Goal: Information Seeking & Learning: Learn about a topic

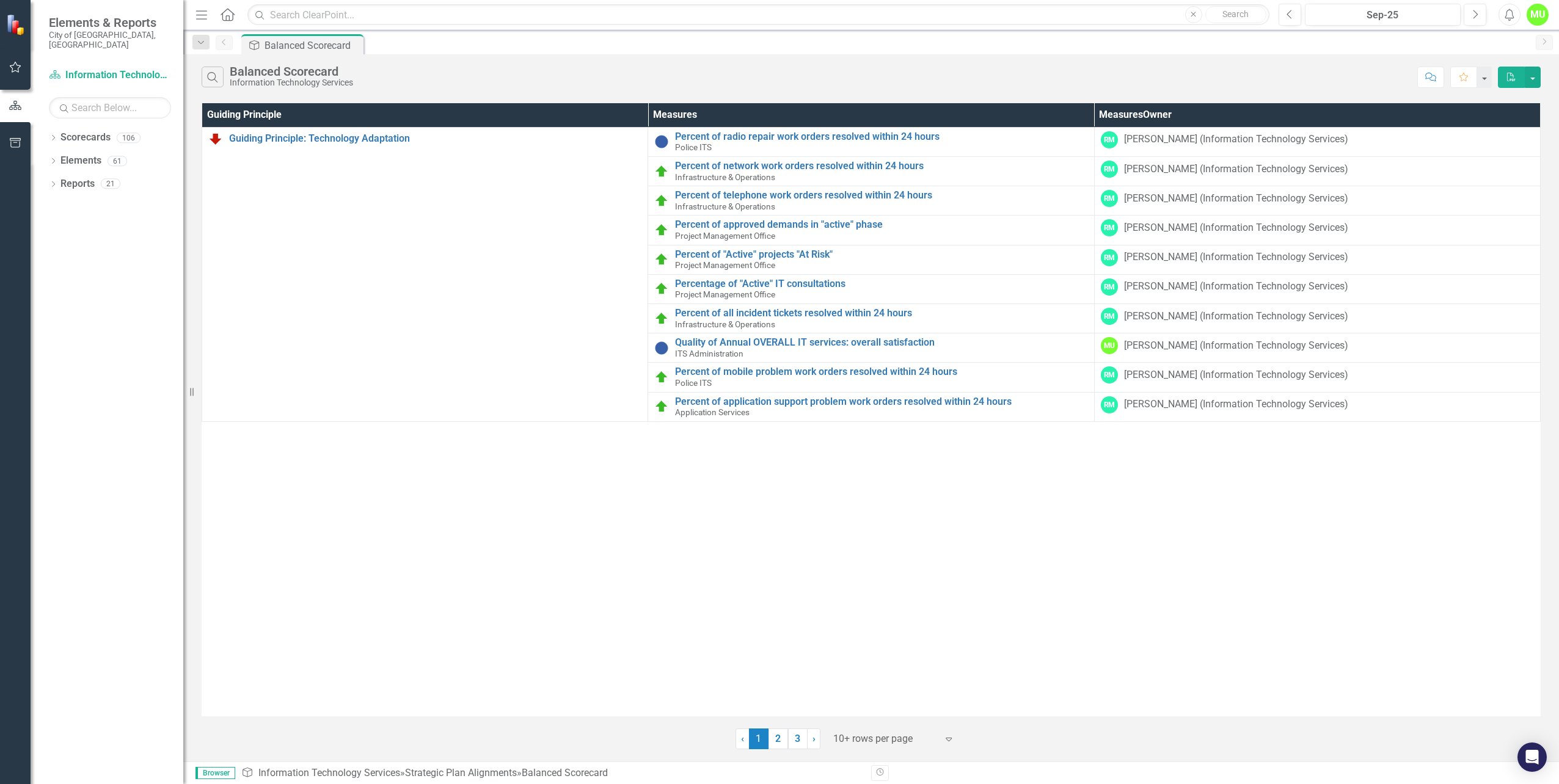
click at [778, 741] on link "2" at bounding box center [778, 739] width 19 height 21
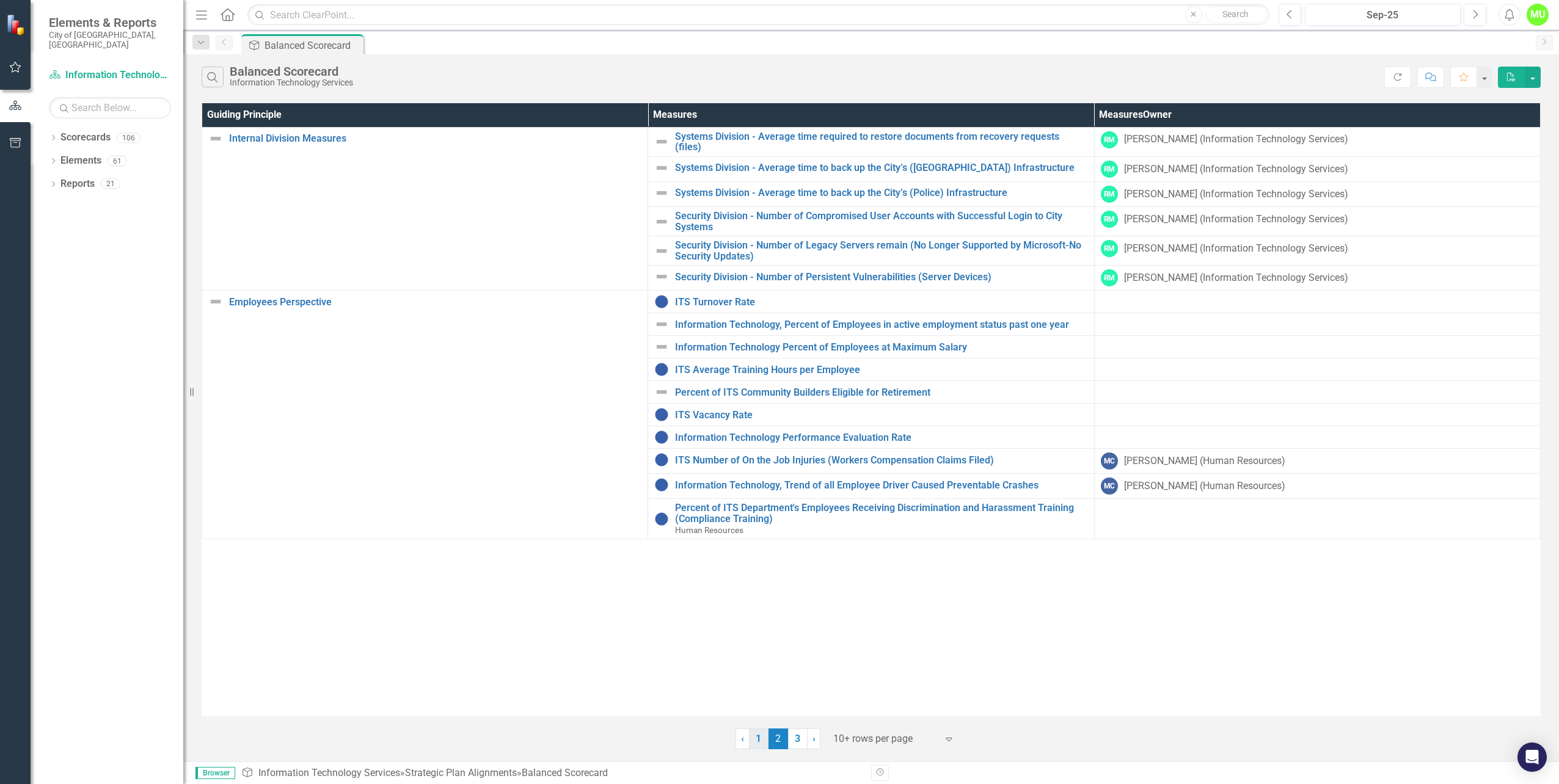
click at [763, 742] on link "1" at bounding box center [758, 739] width 19 height 21
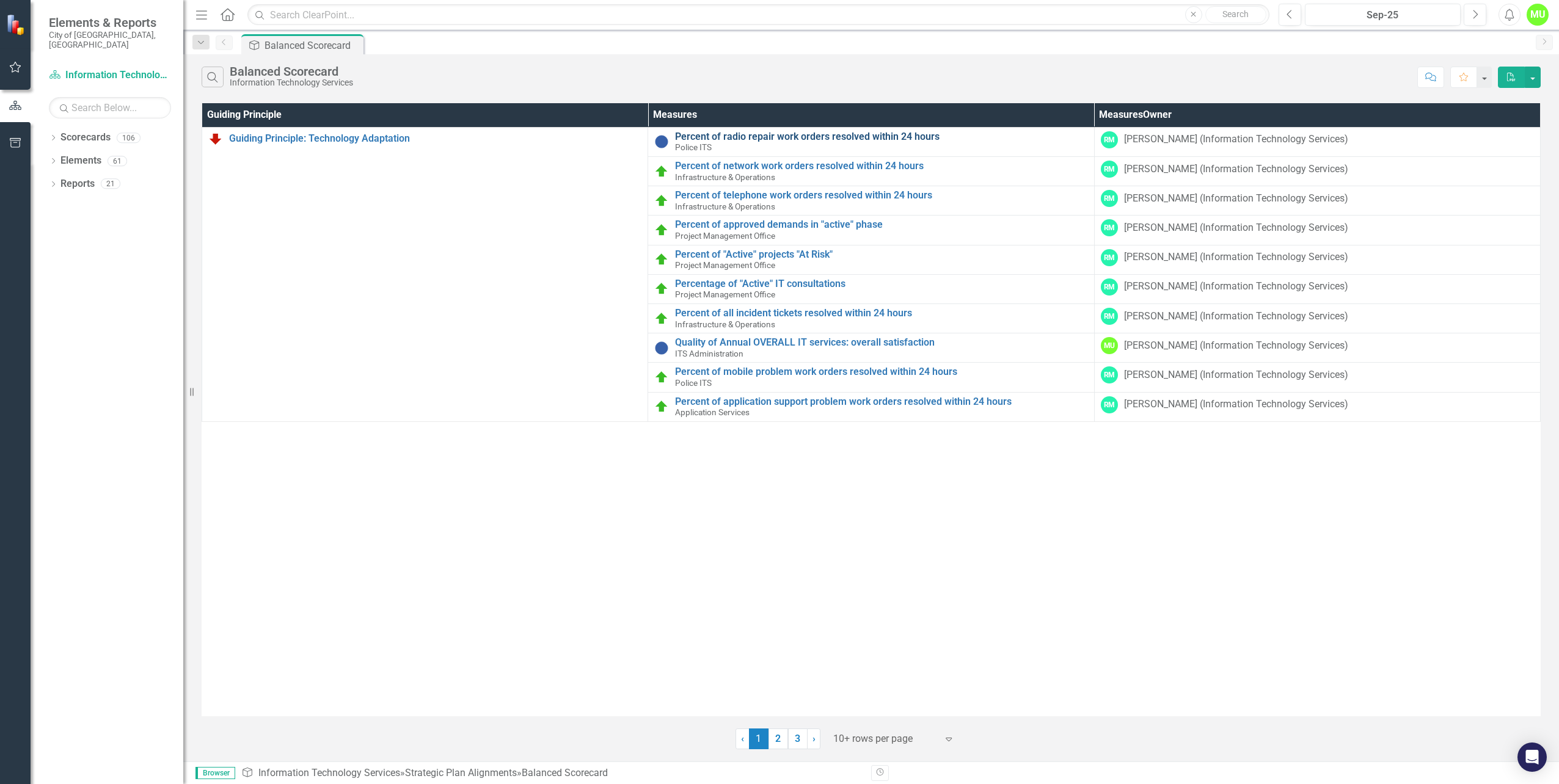
click at [794, 133] on link "Percent of radio repair work orders resolved within 24 hours" at bounding box center [881, 137] width 412 height 11
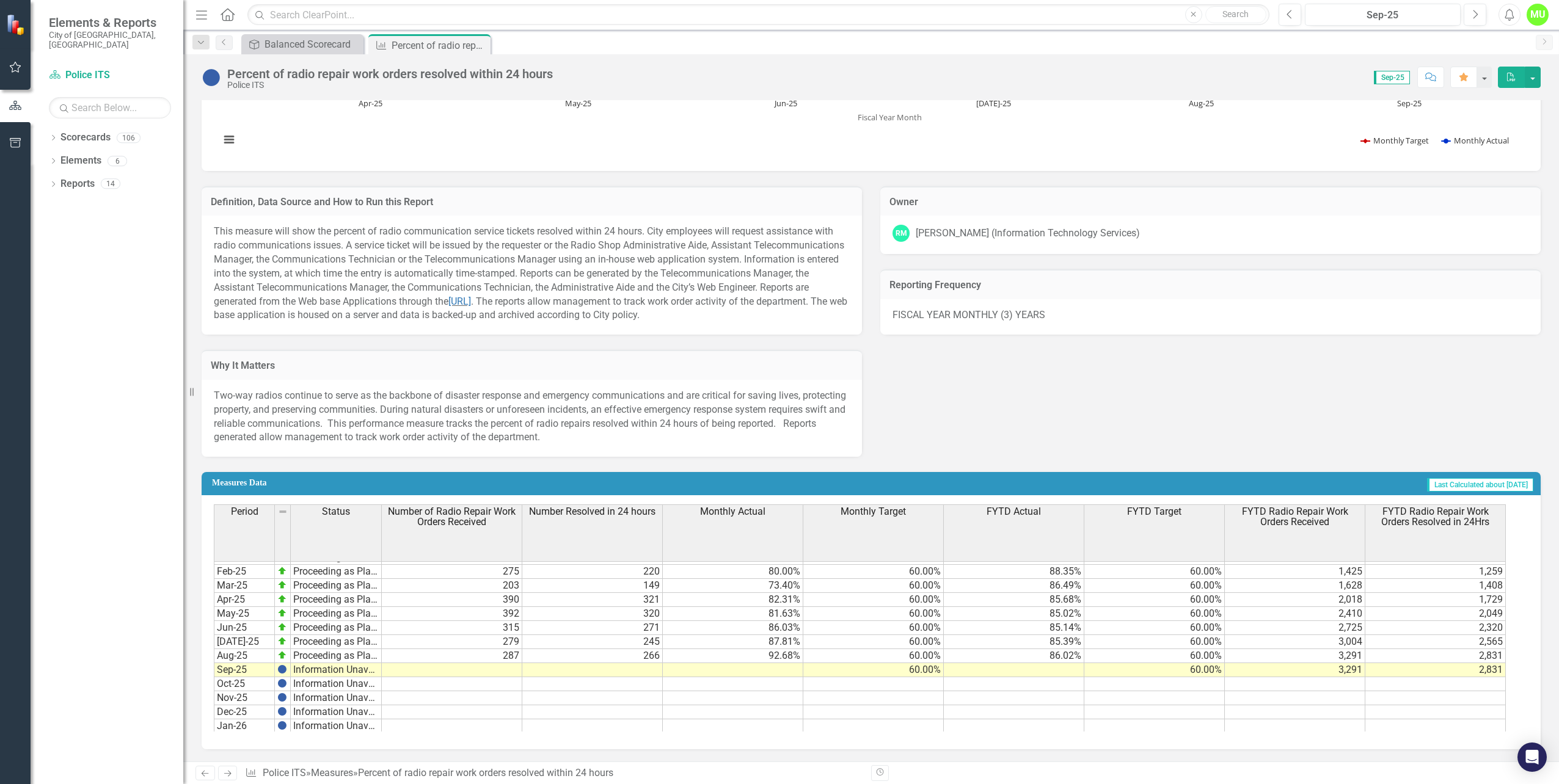
scroll to position [720, 0]
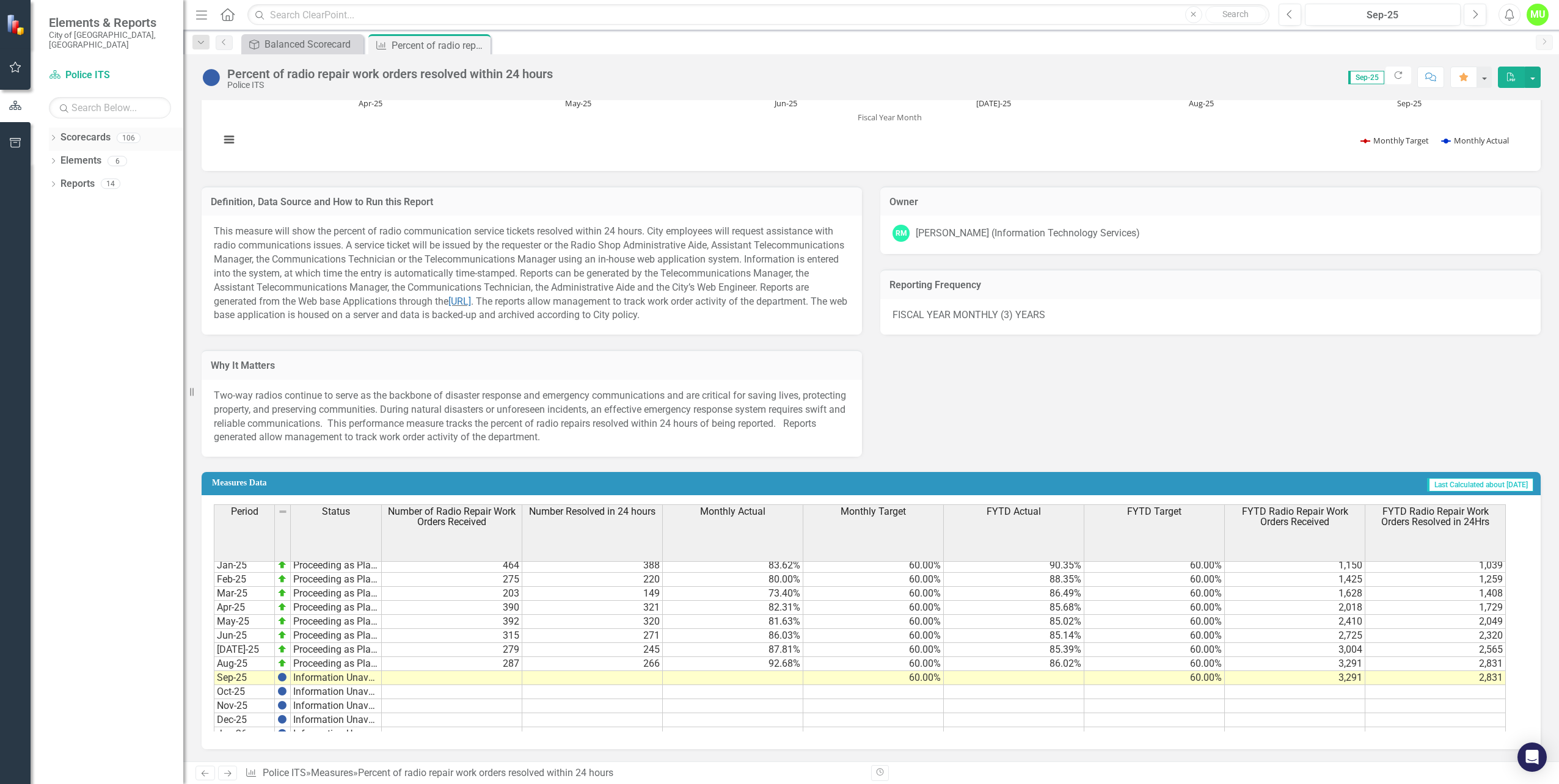
click at [53, 135] on icon at bounding box center [53, 137] width 3 height 6
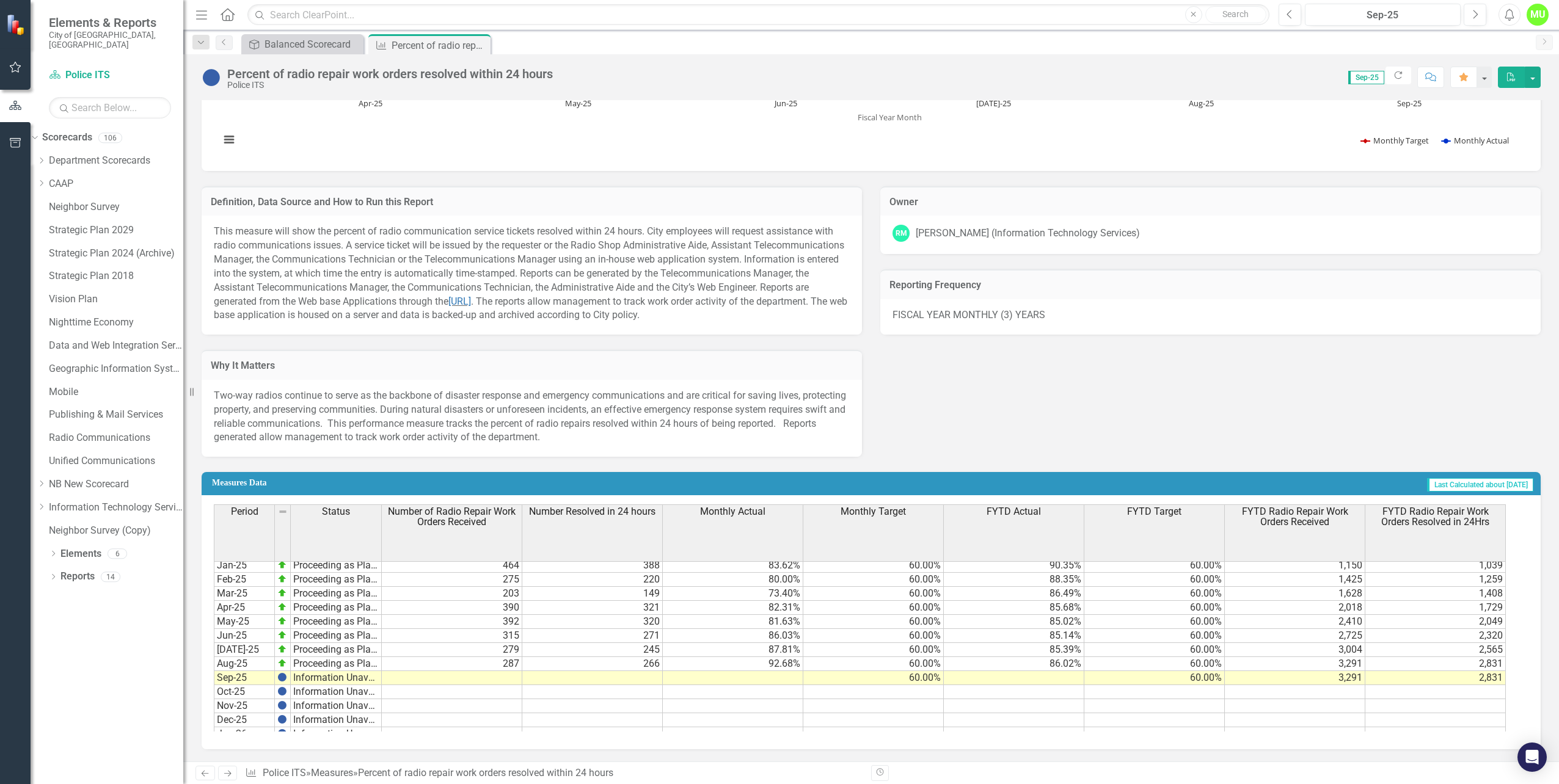
drag, startPoint x: 57, startPoint y: 150, endPoint x: 55, endPoint y: 175, distance: 25.1
click at [46, 157] on icon "Dropdown" at bounding box center [41, 161] width 9 height 7
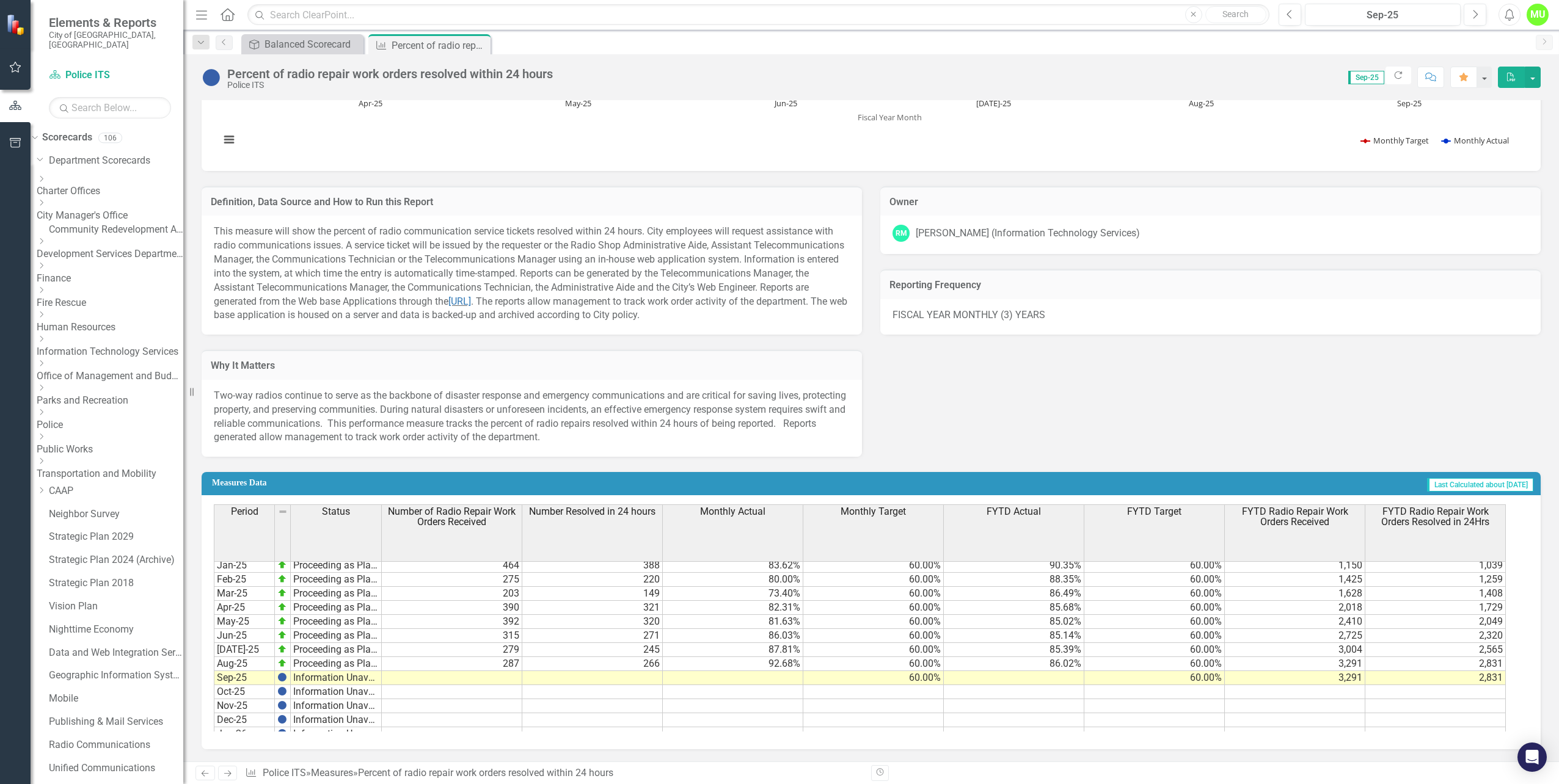
click at [93, 345] on link "Information Technology Services" at bounding box center [110, 352] width 147 height 14
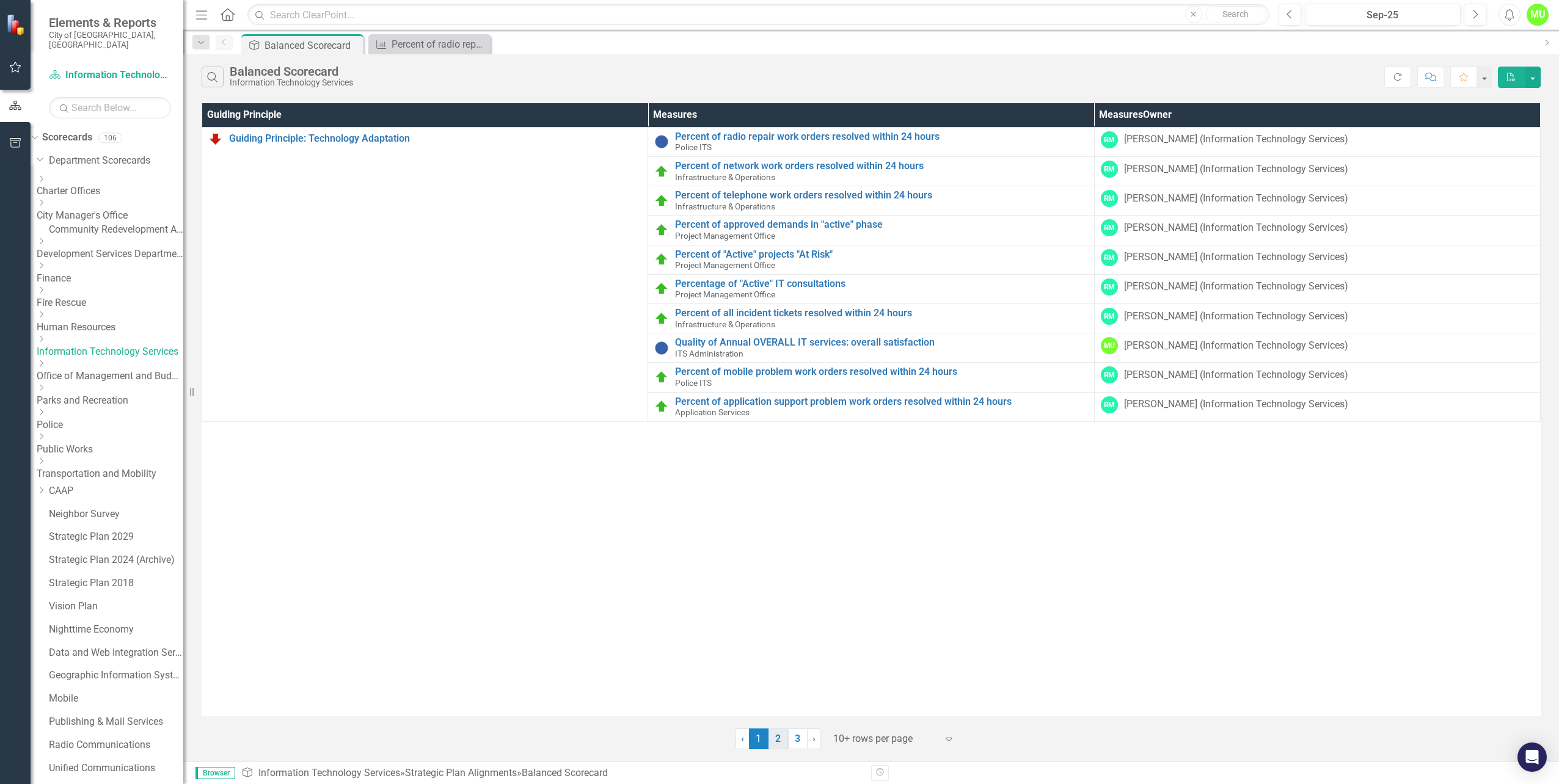
click at [781, 744] on link "2" at bounding box center [778, 739] width 19 height 21
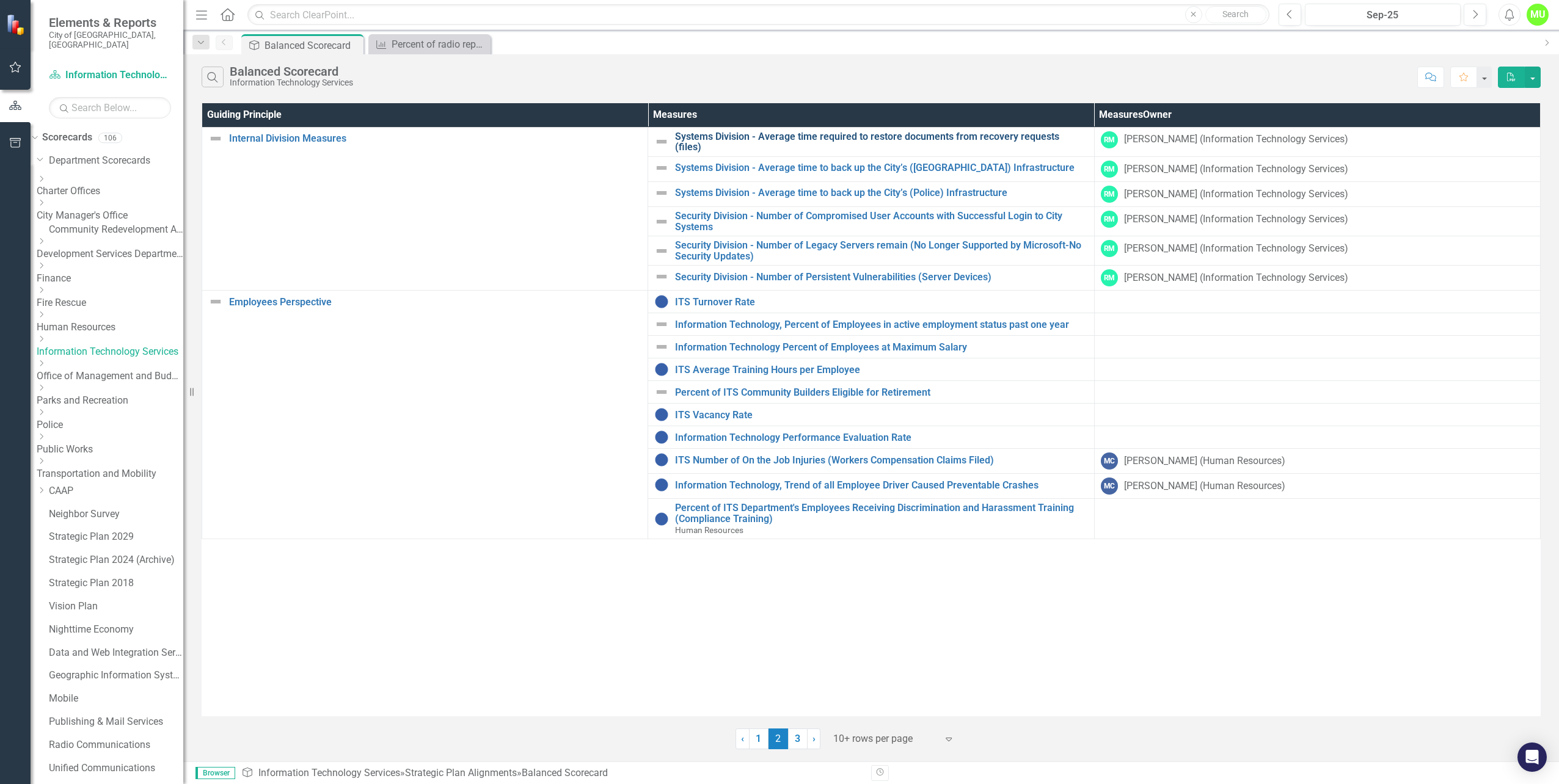
click at [748, 137] on link "Systems Division - Average time required to restore documents from recovery req…" at bounding box center [881, 142] width 412 height 21
click at [784, 213] on link "Security Division - Number of Compromised User Accounts with Successful Login t…" at bounding box center [881, 221] width 412 height 21
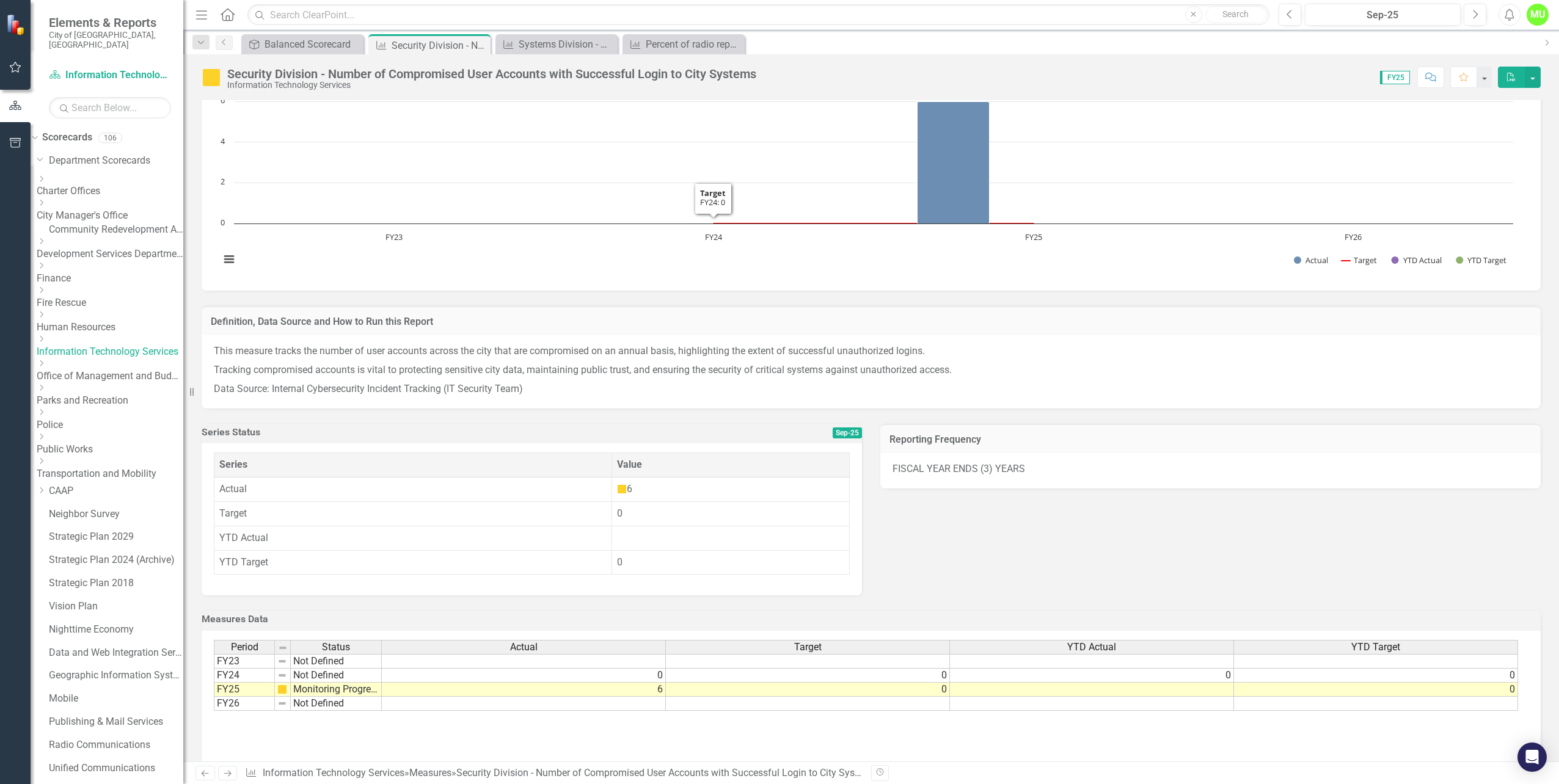
scroll to position [66, 0]
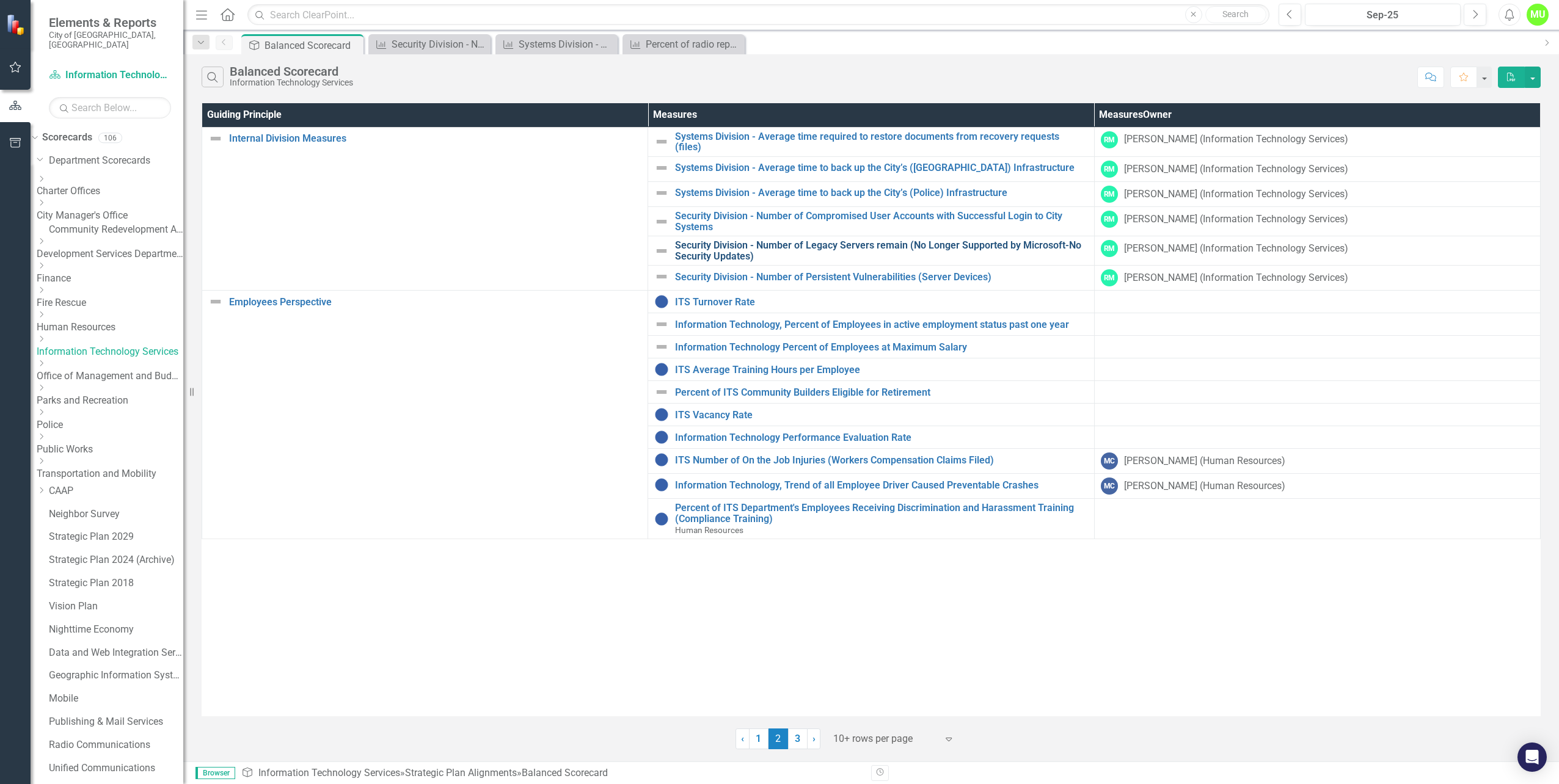
click at [852, 240] on link "Security Division - Number of Legacy Servers remain (No Longer Supported by Mic…" at bounding box center [881, 250] width 412 height 21
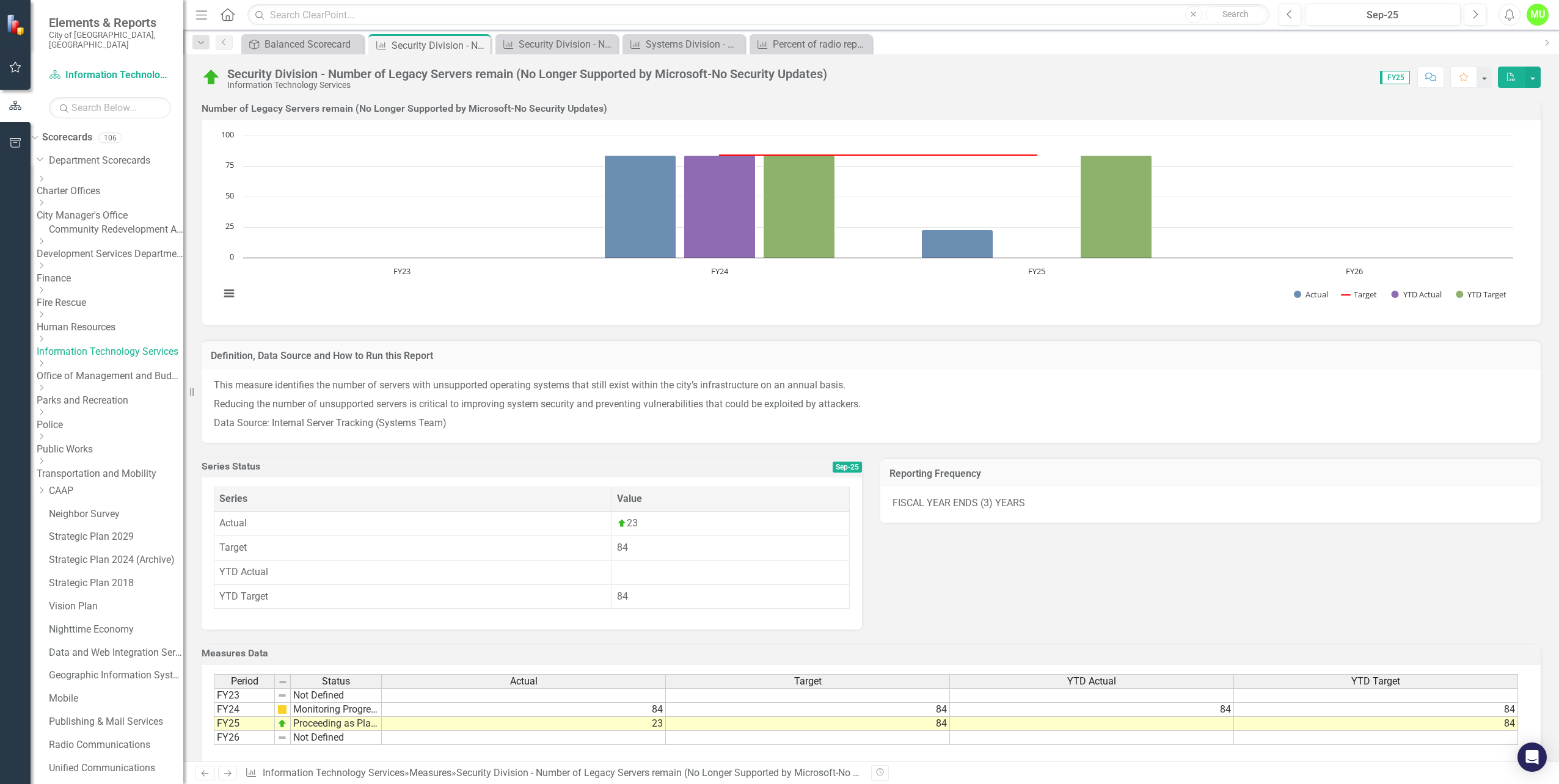
scroll to position [66, 0]
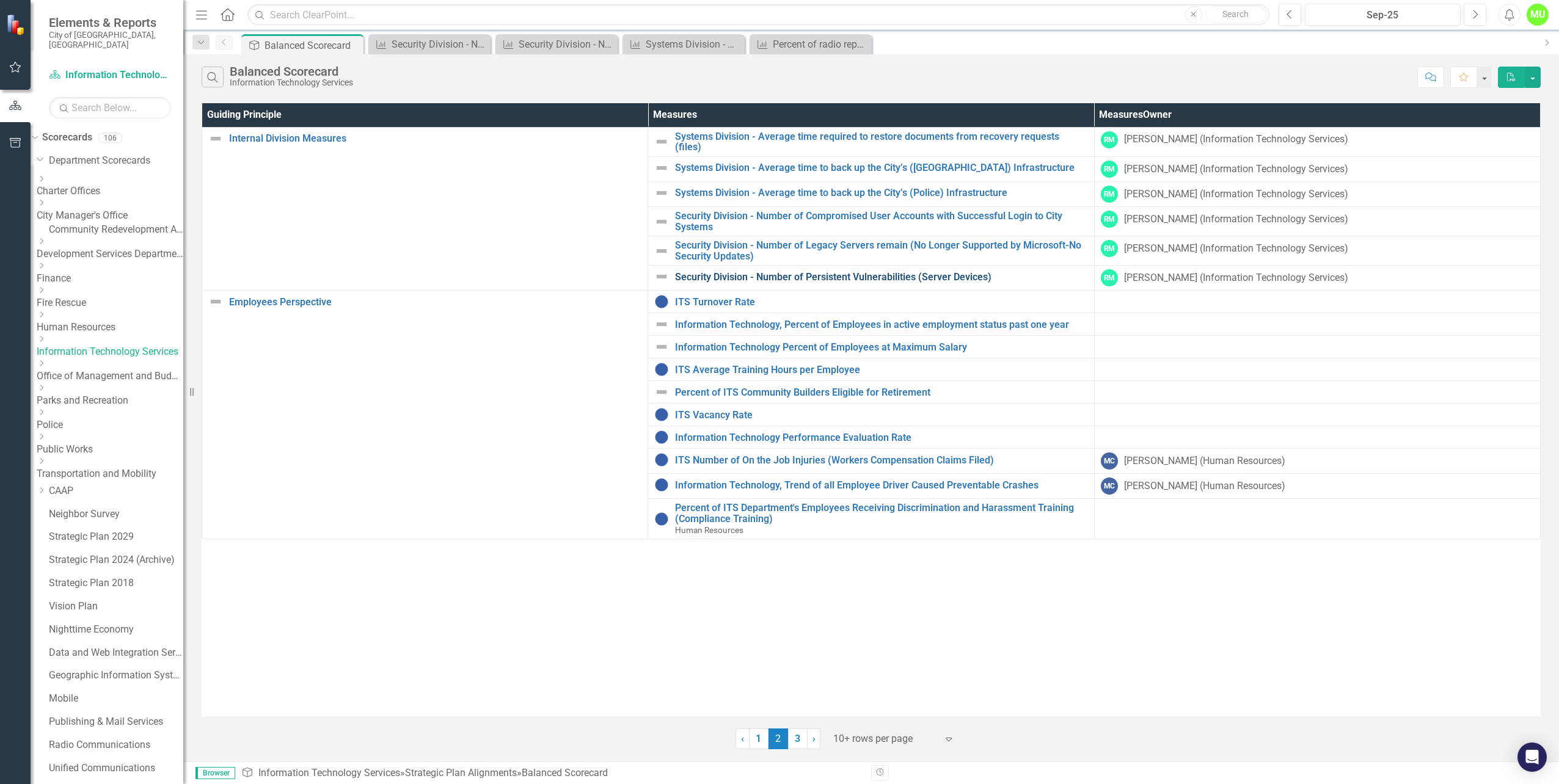
click at [825, 273] on link "Security Division - Number of Persistent Vulnerabilities (Server Devices)" at bounding box center [881, 277] width 412 height 11
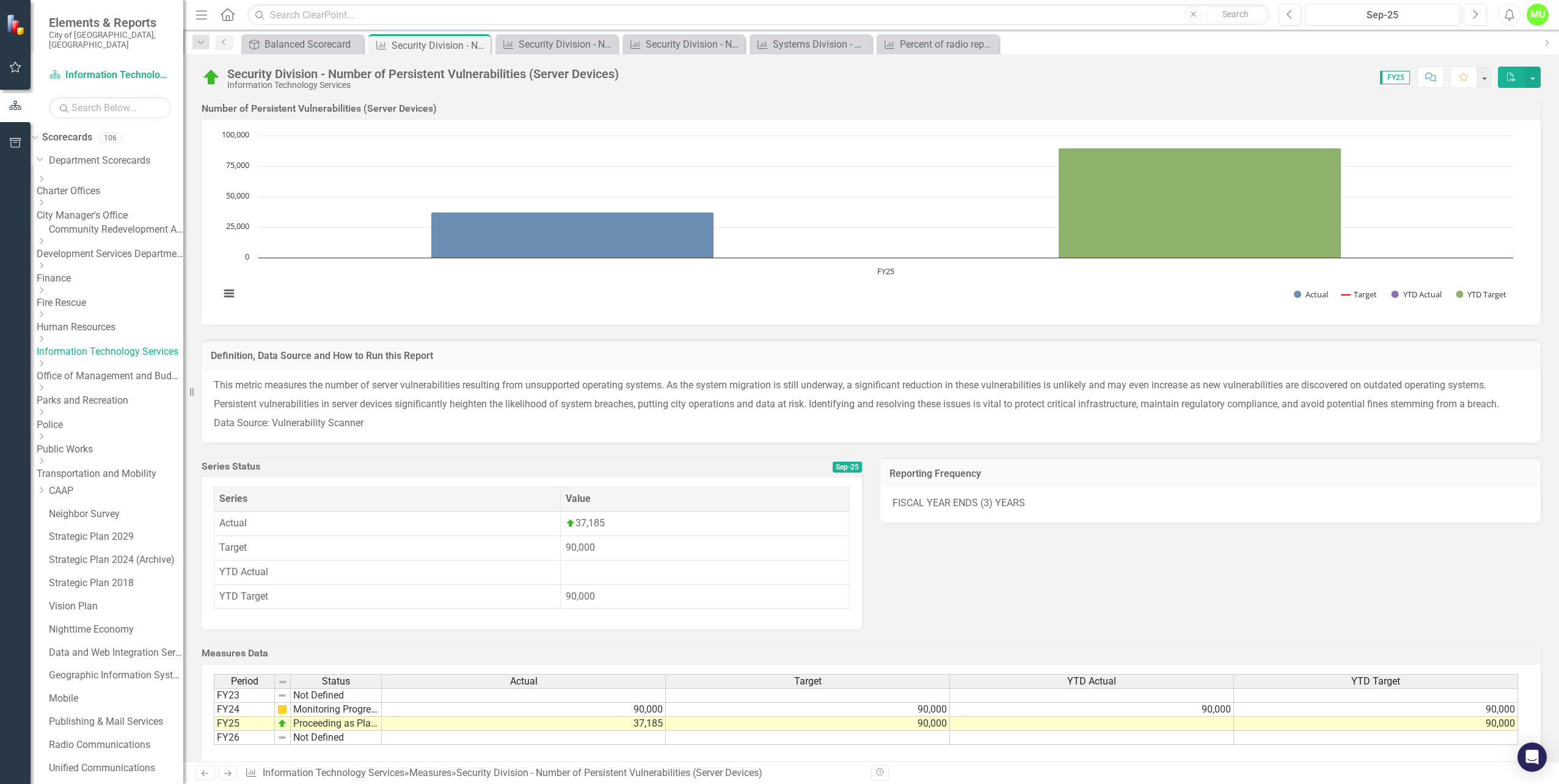
scroll to position [66, 0]
